Goal: Share content: Share content

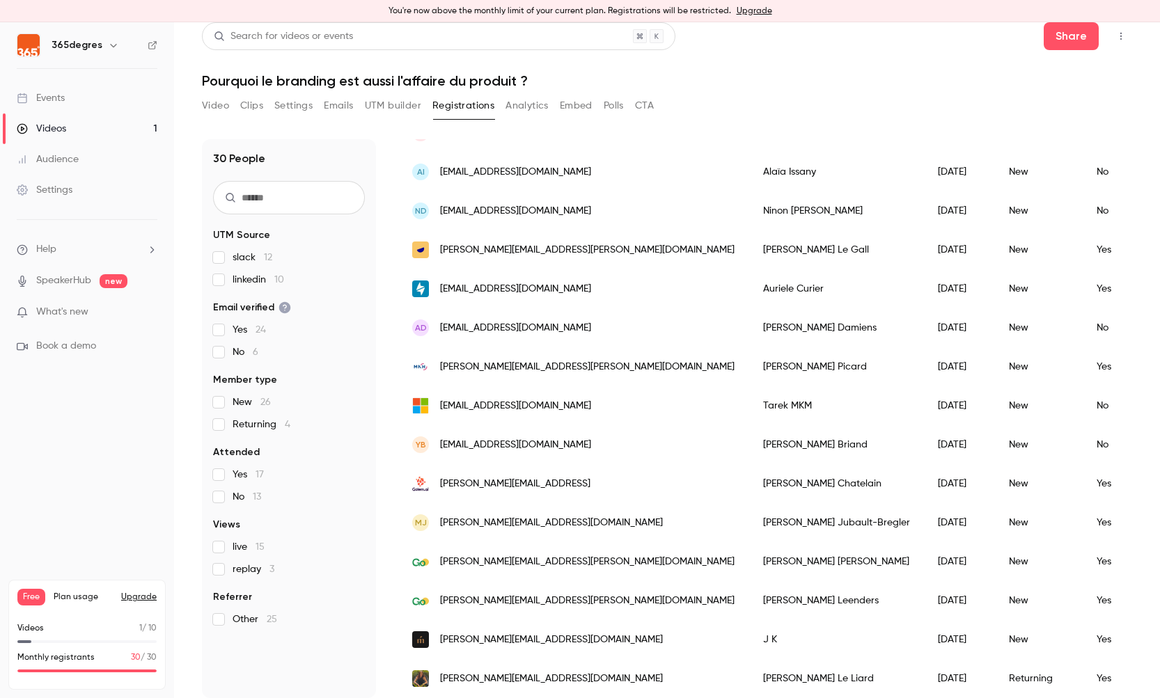
click at [522, 106] on button "Analytics" at bounding box center [527, 106] width 43 height 22
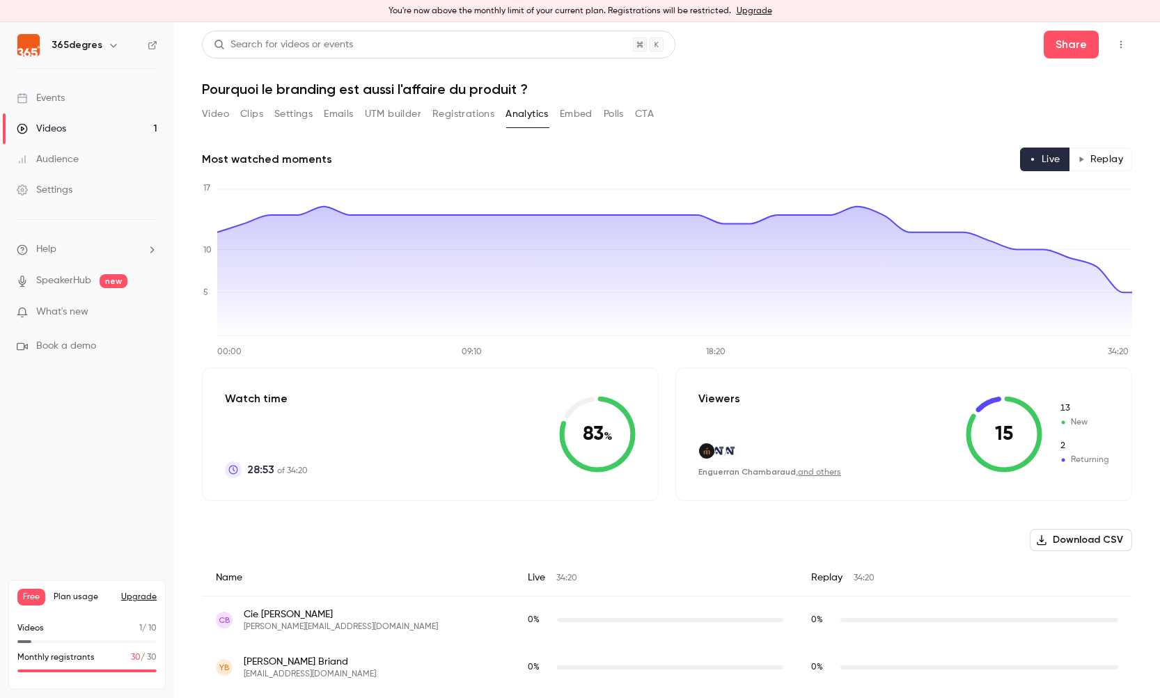
click at [1112, 160] on button "Replay" at bounding box center [1100, 160] width 63 height 24
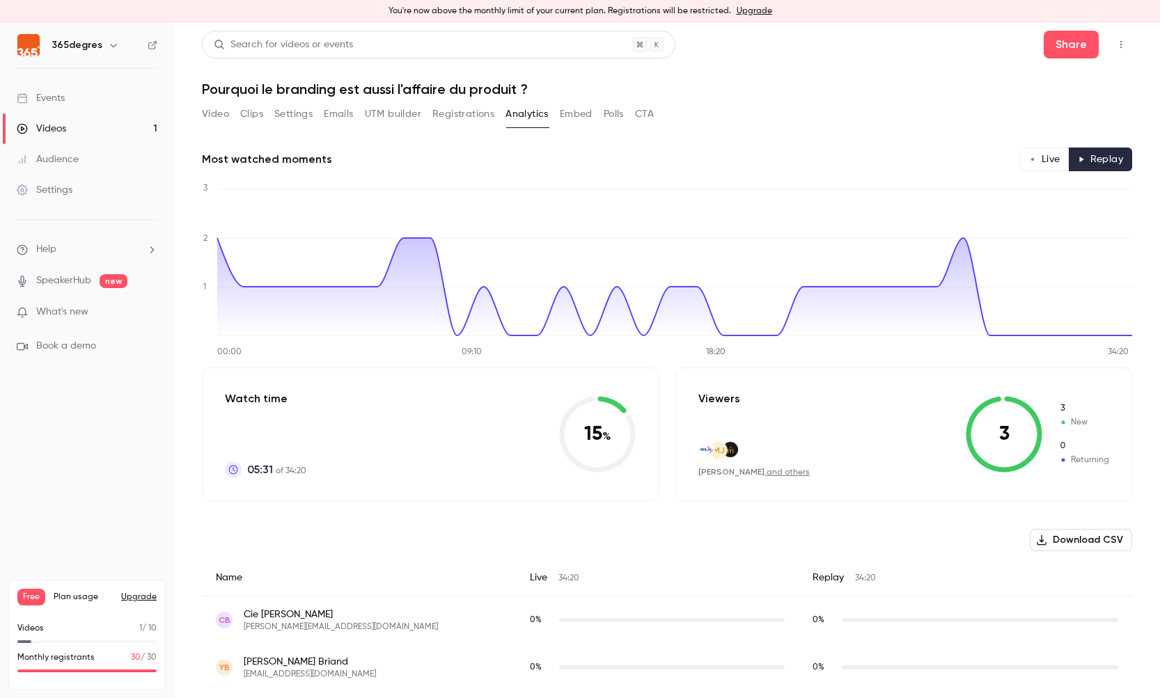
click at [255, 116] on button "Clips" at bounding box center [251, 114] width 23 height 22
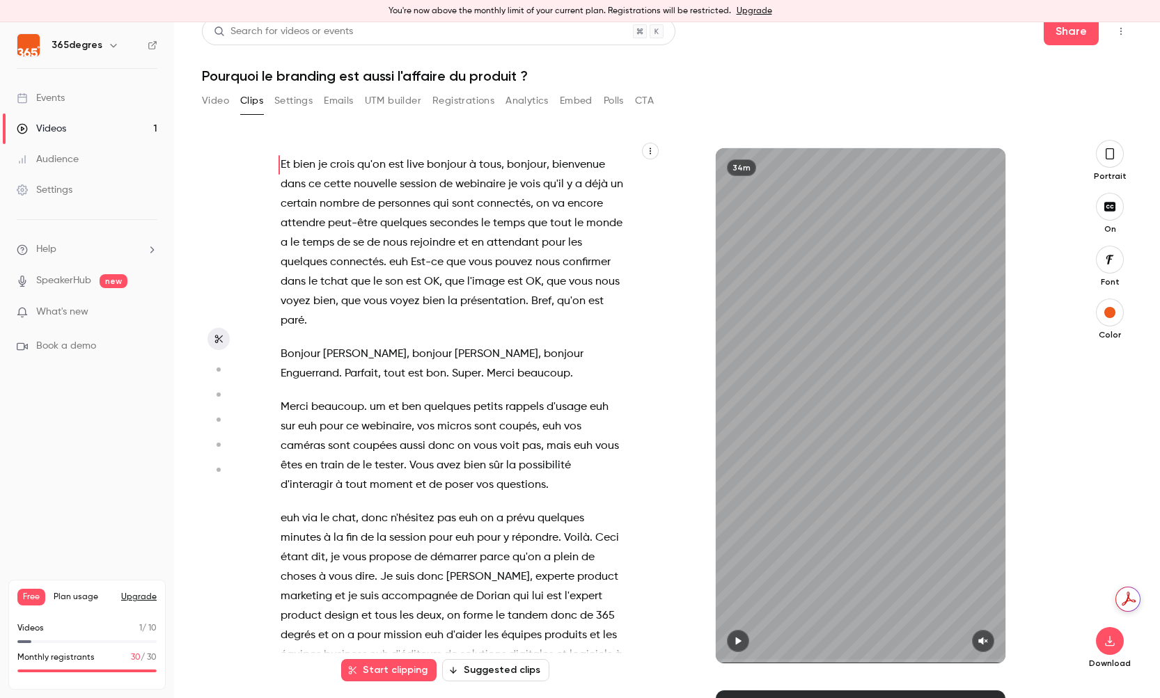
drag, startPoint x: 458, startPoint y: 97, endPoint x: 512, endPoint y: 136, distance: 66.9
click at [457, 97] on button "Registrations" at bounding box center [463, 101] width 62 height 22
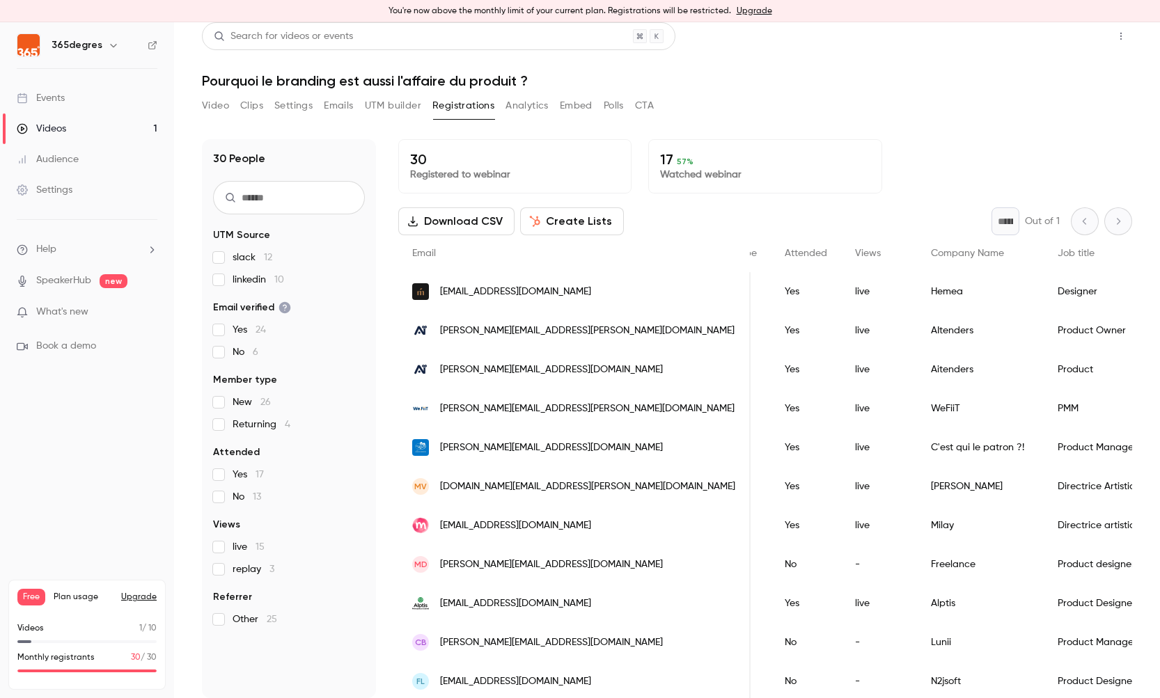
click at [1082, 36] on button "Share" at bounding box center [1071, 36] width 55 height 28
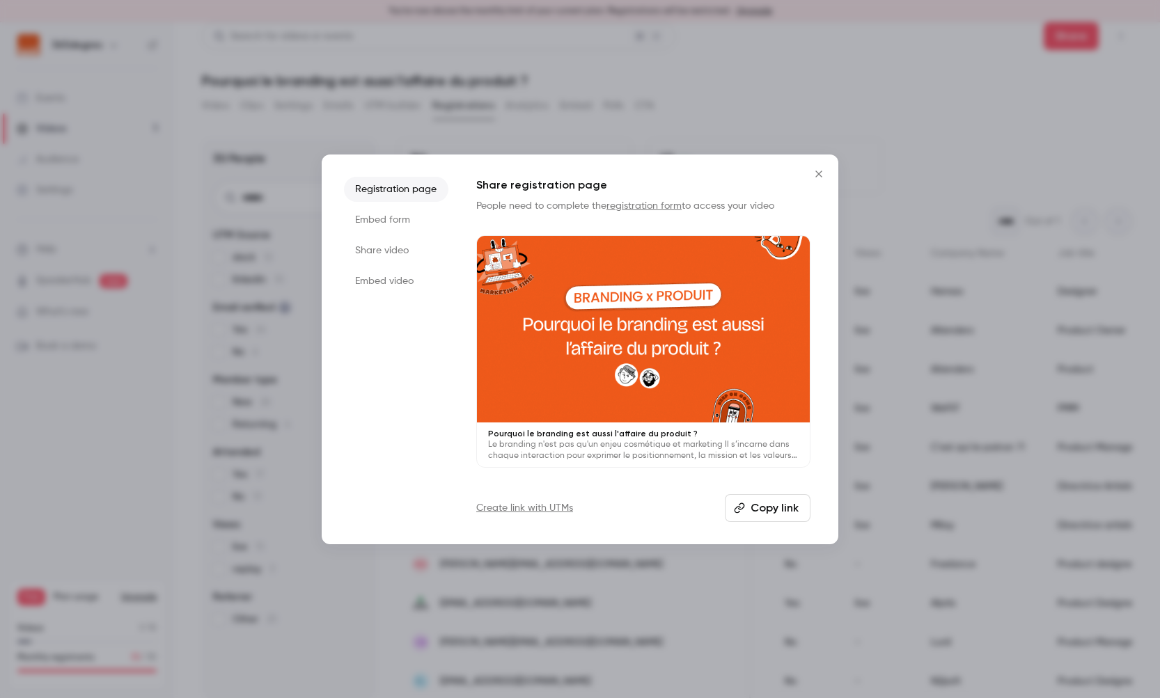
click at [403, 249] on li "Share video" at bounding box center [396, 250] width 104 height 25
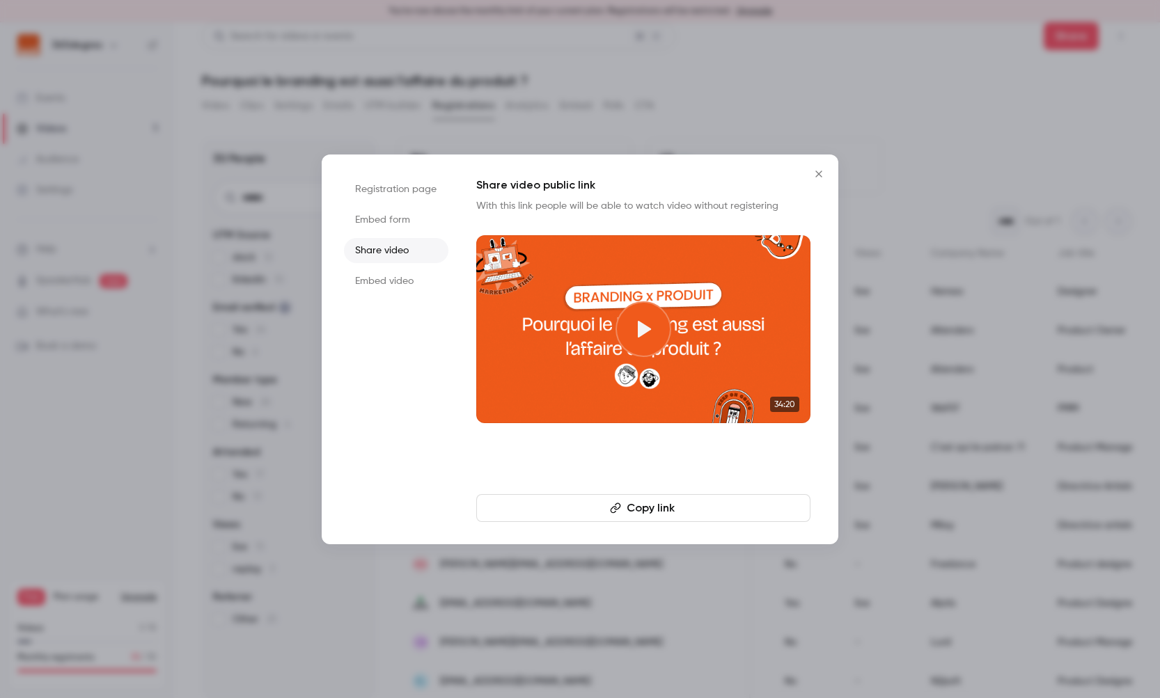
drag, startPoint x: 621, startPoint y: 505, endPoint x: 643, endPoint y: 500, distance: 22.8
click at [621, 505] on button "Copy link" at bounding box center [643, 508] width 334 height 28
click at [821, 171] on icon "Close" at bounding box center [818, 174] width 6 height 6
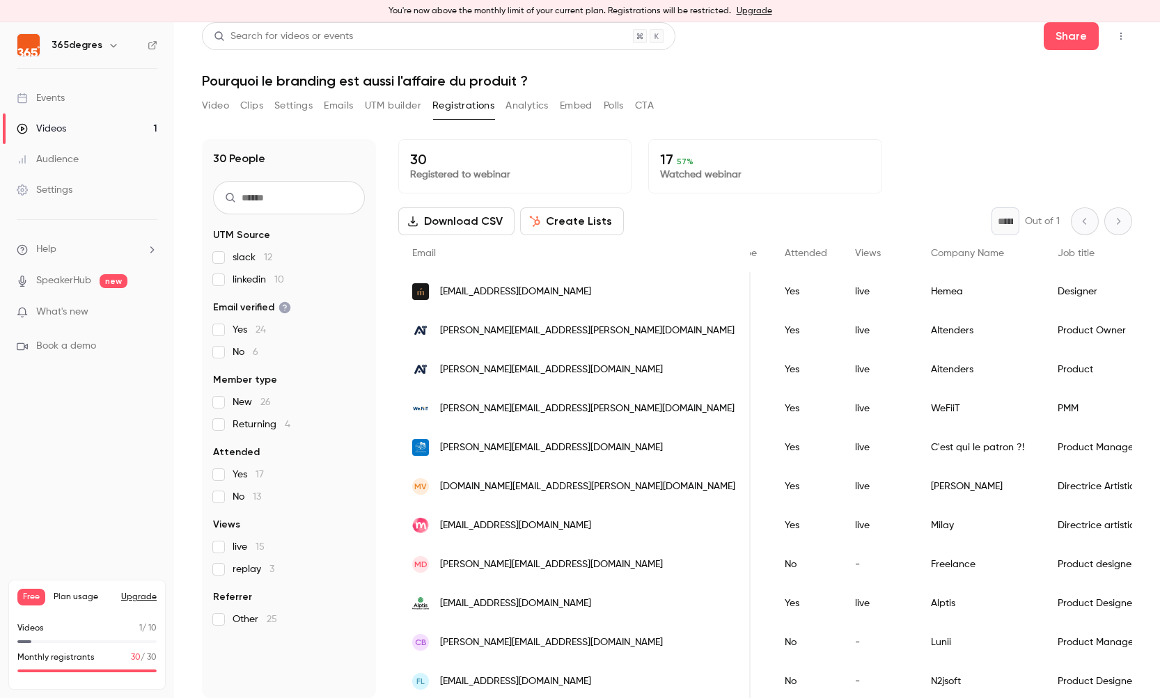
click at [438, 217] on button "Download CSV" at bounding box center [456, 222] width 116 height 28
